Goal: Find specific page/section: Find specific page/section

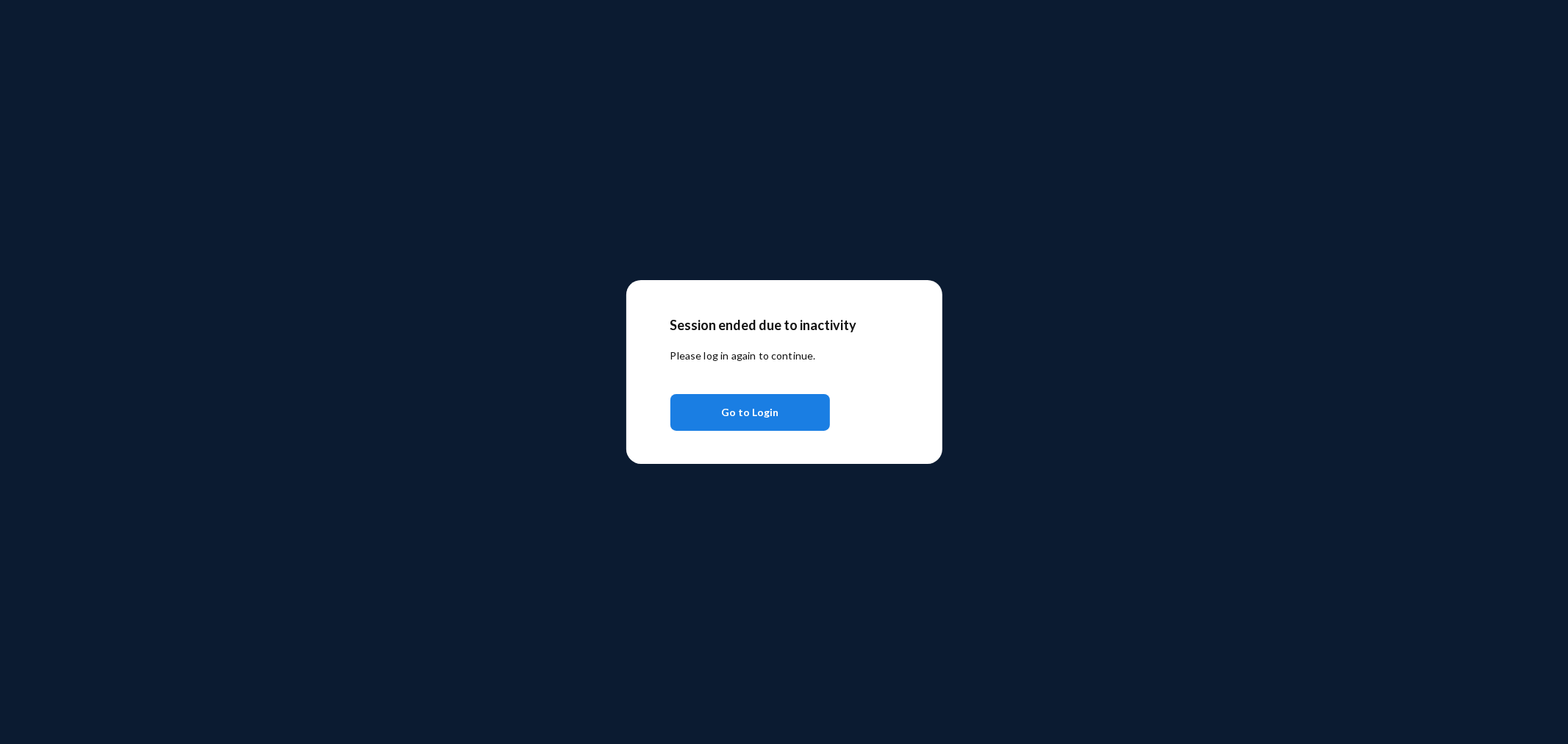
click at [711, 409] on button "Go to Login" at bounding box center [751, 412] width 160 height 37
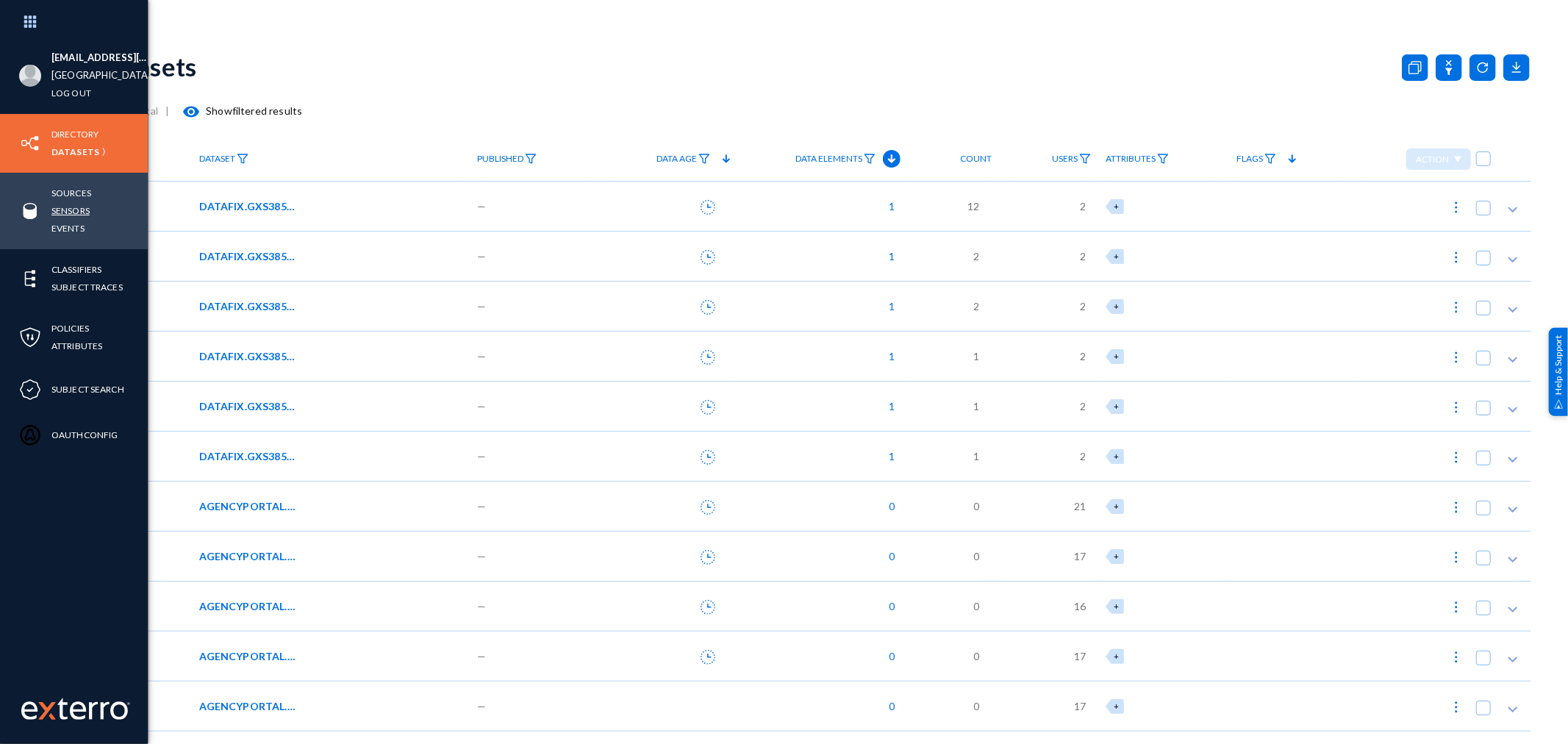
click at [63, 204] on link "Sensors" at bounding box center [70, 210] width 38 height 17
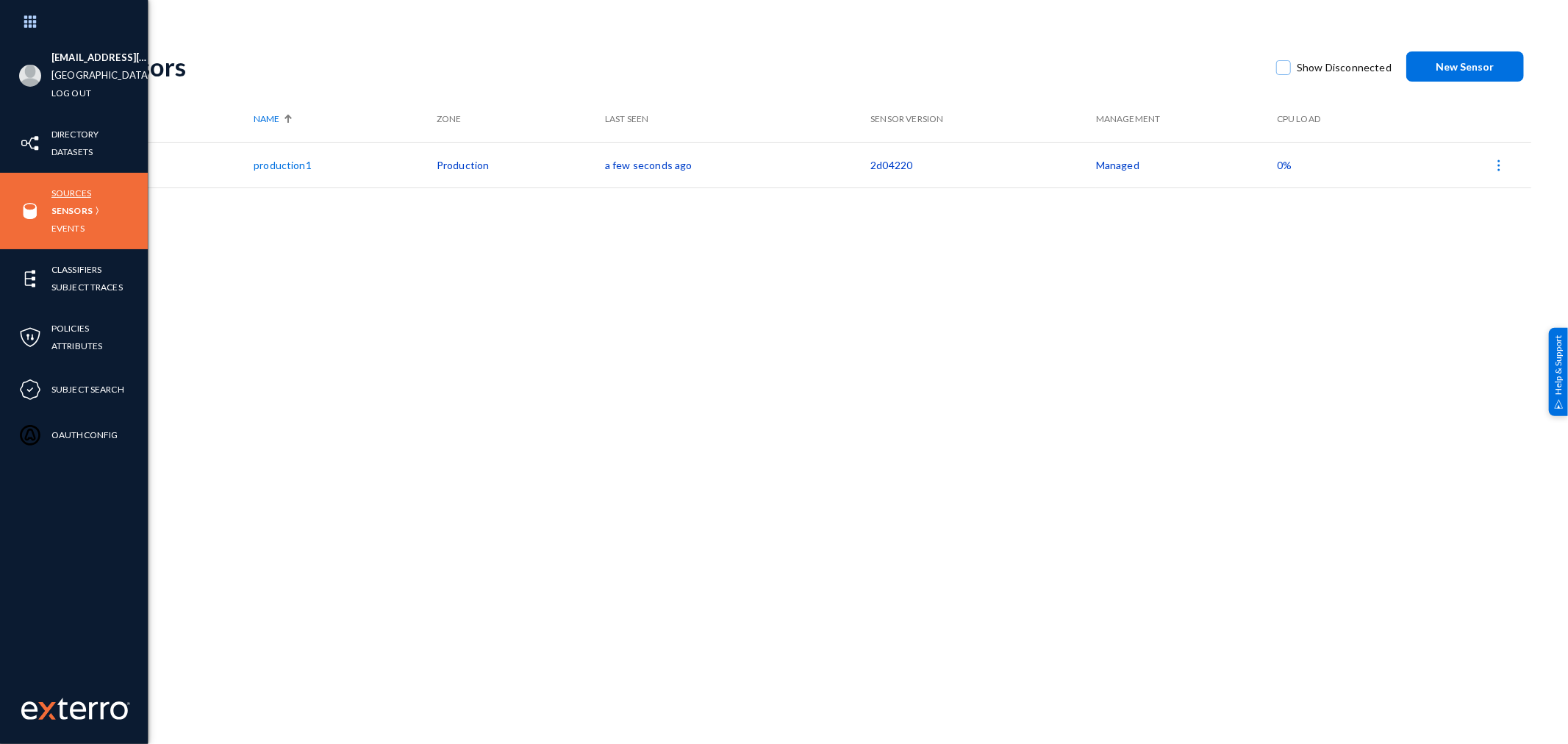
click at [73, 189] on link "Sources" at bounding box center [71, 192] width 40 height 17
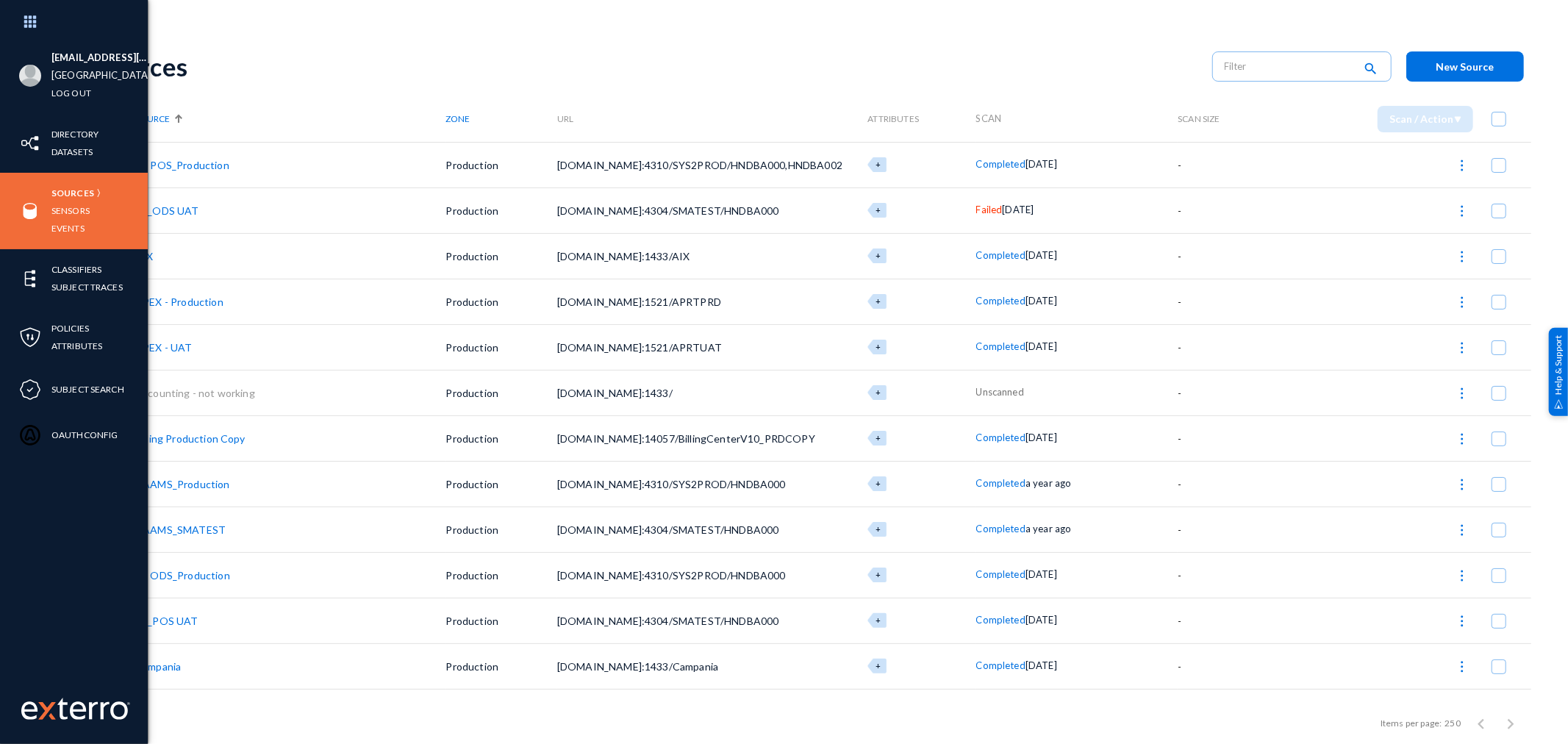
click at [616, 161] on span "adhoc1.os390.allmerica.com:4310/SYS2PROD/HNDBA000,HNDBA002" at bounding box center [700, 165] width 285 height 12
click at [206, 162] on link "CL POS_Production" at bounding box center [182, 165] width 94 height 12
click at [149, 666] on link "Campania" at bounding box center [158, 666] width 46 height 12
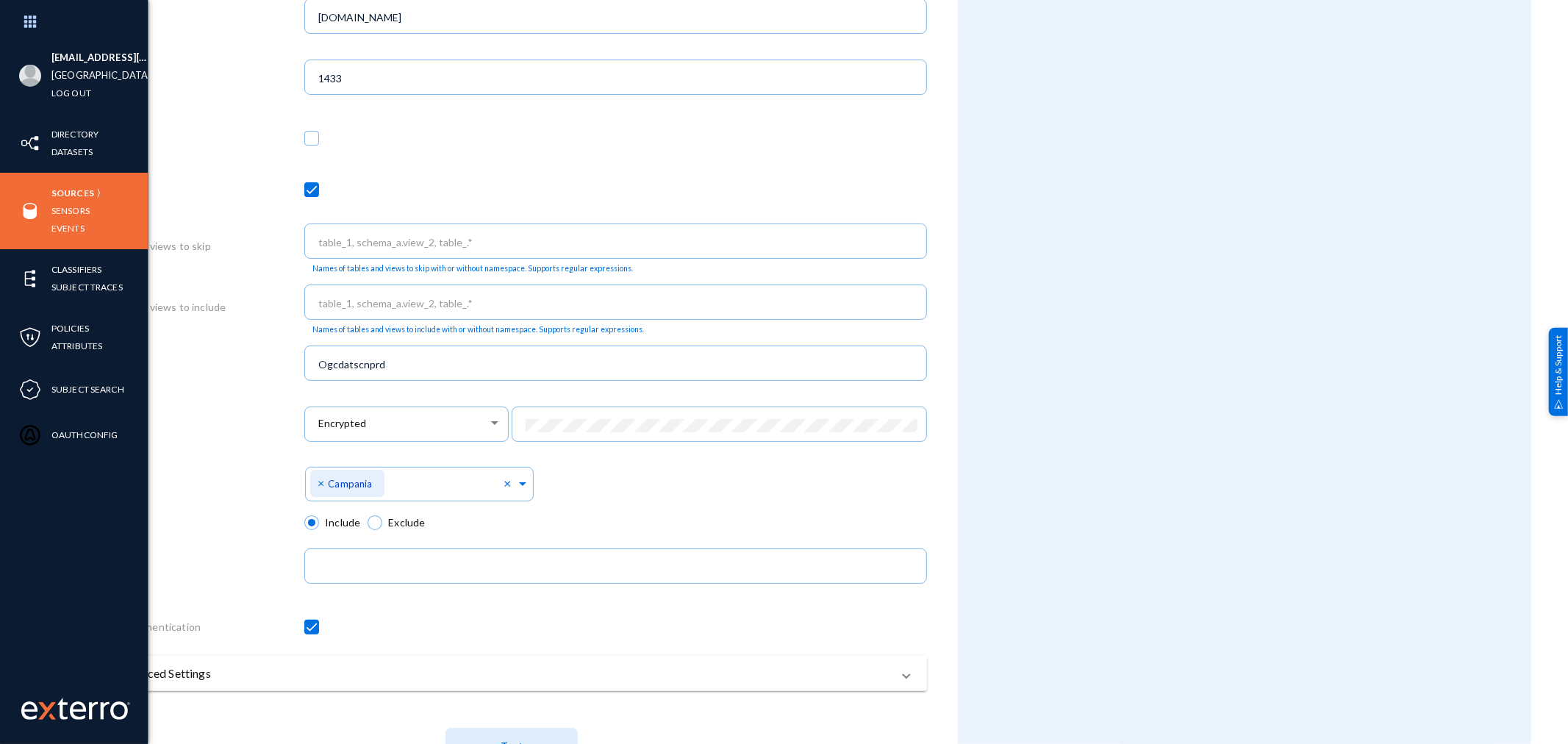
scroll to position [541, 0]
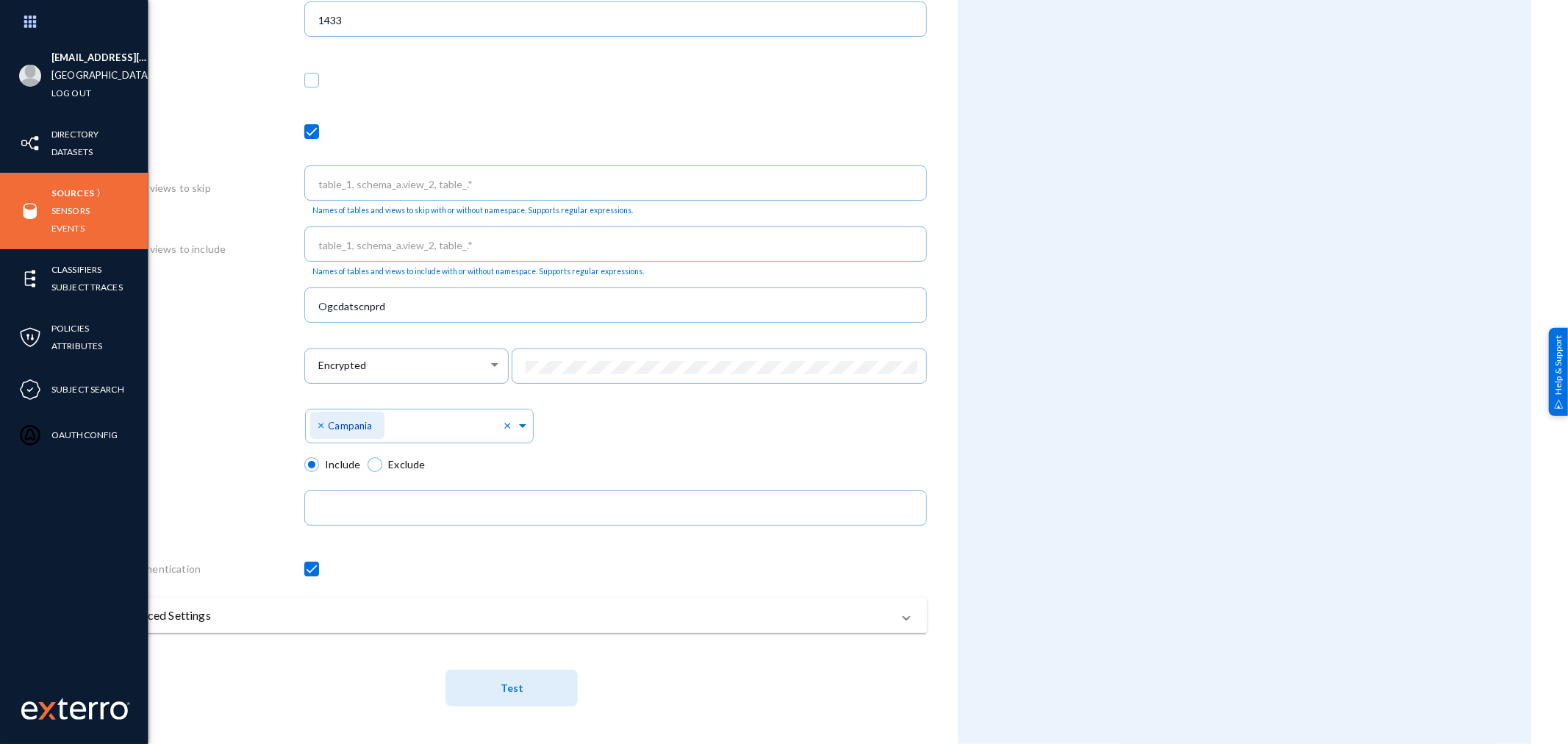
click at [452, 628] on mat-expansion-panel-header "Advanced Settings" at bounding box center [512, 614] width 830 height 35
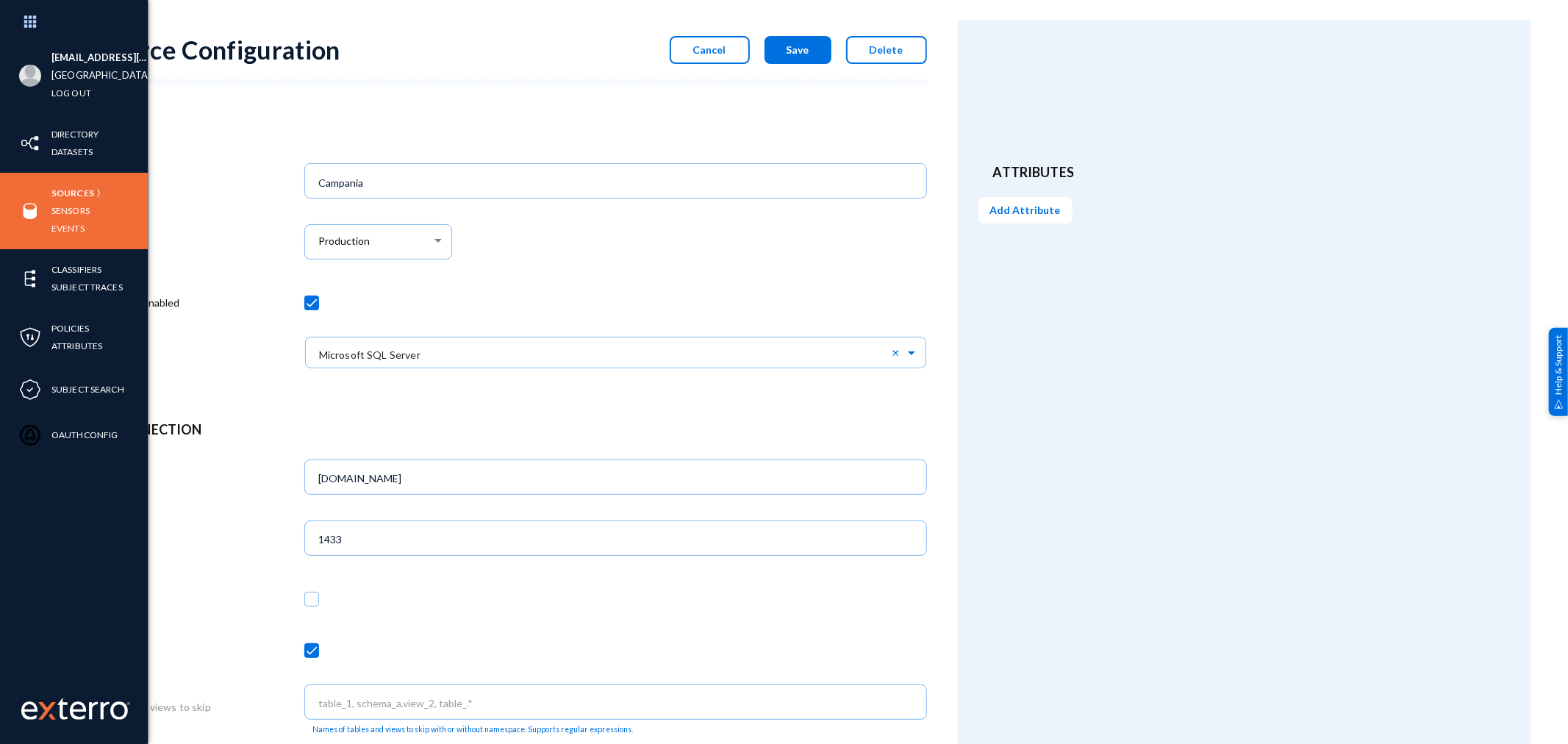
scroll to position [0, 0]
